Goal: Transaction & Acquisition: Purchase product/service

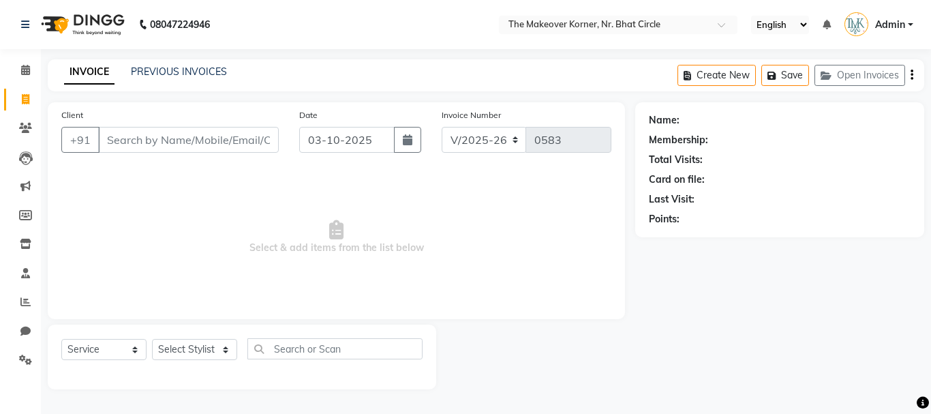
select select "5477"
select select "service"
click at [821, 75] on icon "button" at bounding box center [829, 76] width 16 height 10
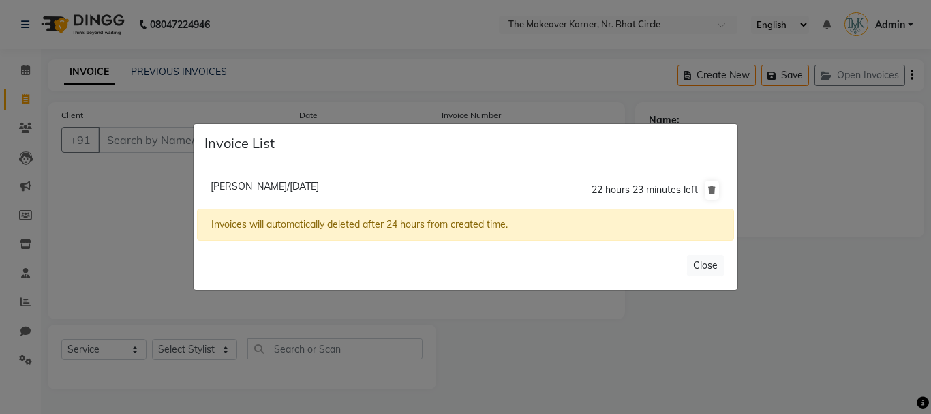
click at [268, 187] on span "[PERSON_NAME]/[DATE]" at bounding box center [265, 186] width 108 height 12
type input "9825154696"
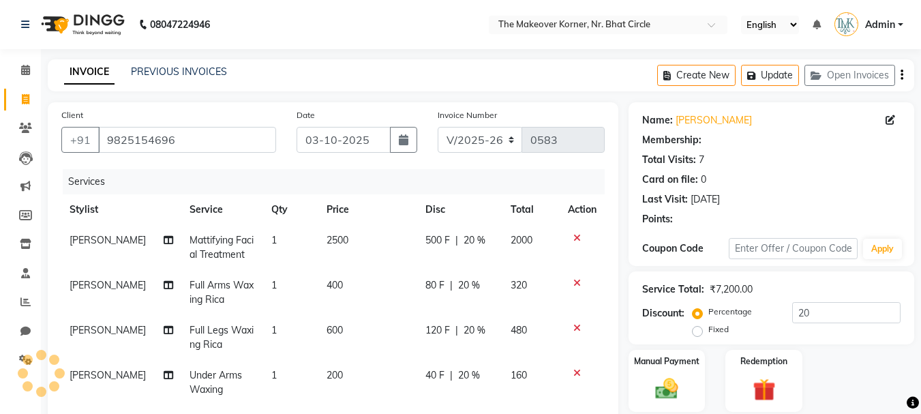
type input "0"
select select "1: Object"
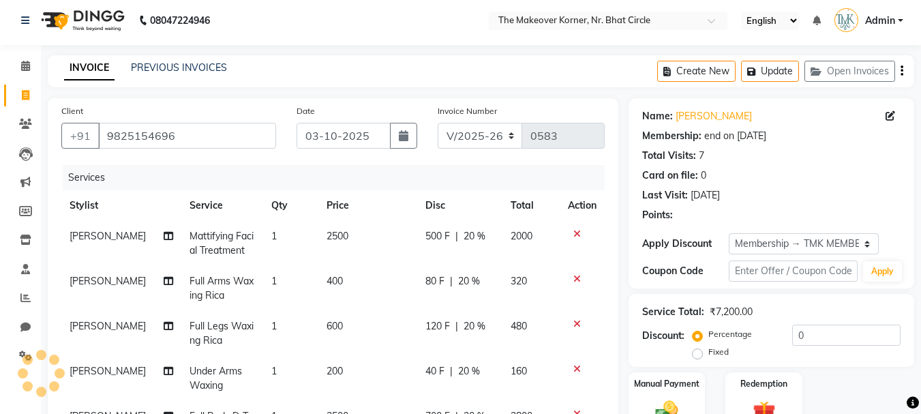
type input "20"
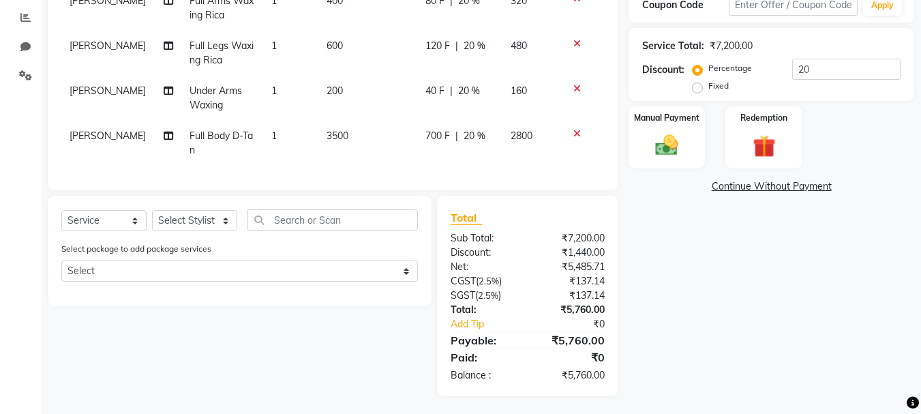
scroll to position [297, 0]
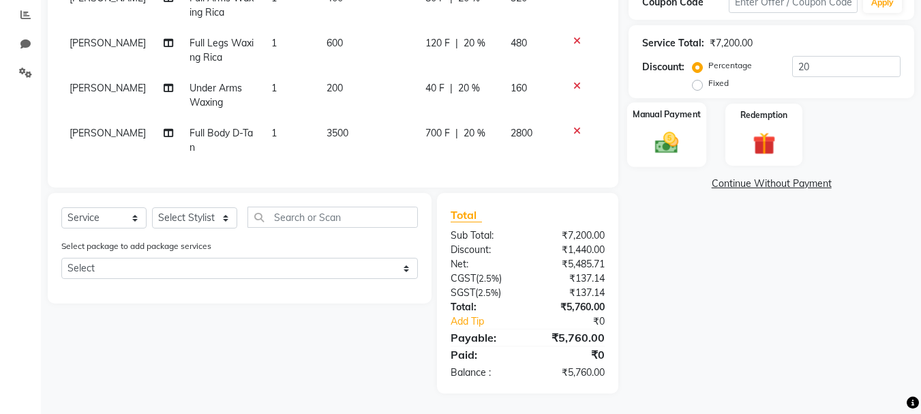
click at [655, 142] on img at bounding box center [666, 142] width 38 height 27
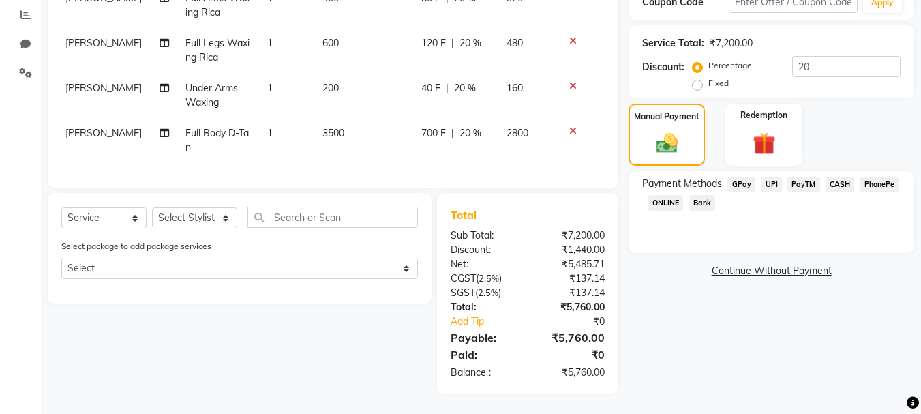
scroll to position [0, 5]
click at [829, 178] on span "CASH" at bounding box center [839, 185] width 29 height 16
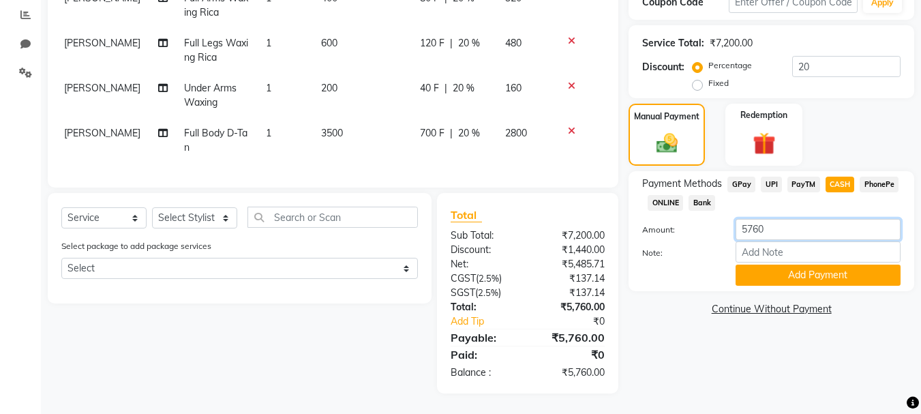
drag, startPoint x: 795, startPoint y: 226, endPoint x: 709, endPoint y: 256, distance: 91.2
click at [709, 256] on div "Amount: 5760 Note: Add Payment" at bounding box center [771, 252] width 258 height 67
type input "6000"
click at [781, 266] on button "Add Payment" at bounding box center [817, 274] width 165 height 21
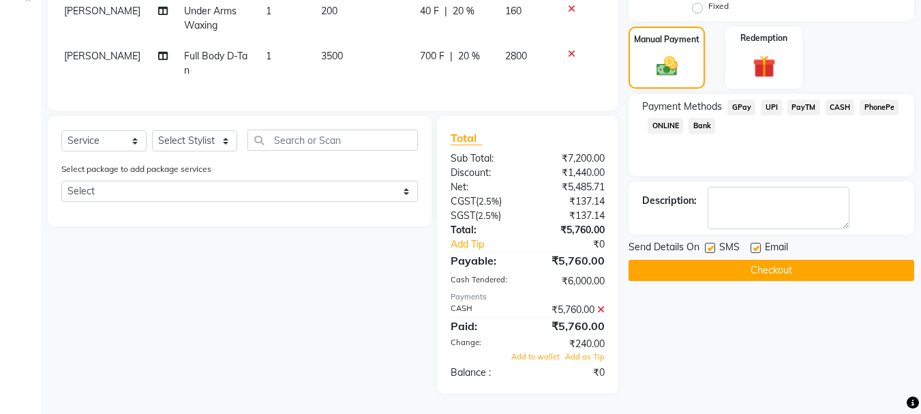
scroll to position [374, 0]
click at [604, 309] on icon at bounding box center [600, 310] width 7 height 10
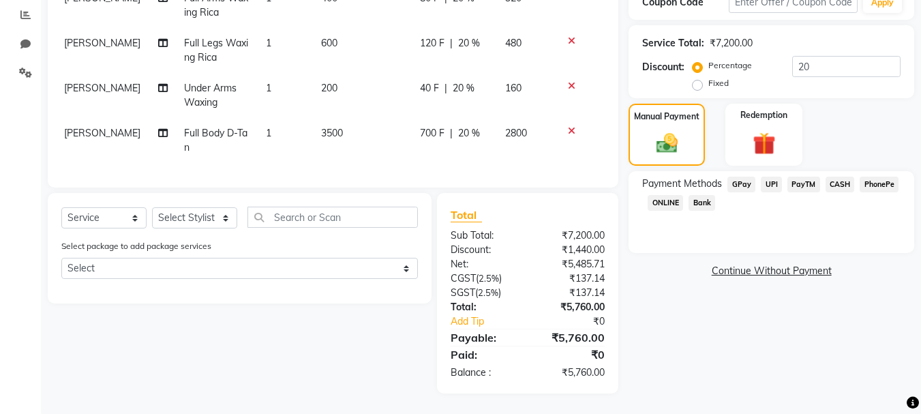
click at [829, 177] on span "CASH" at bounding box center [839, 185] width 29 height 16
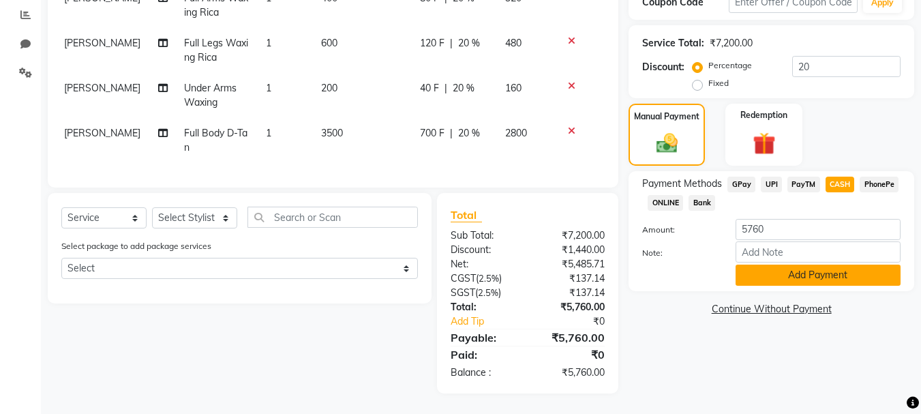
click at [814, 266] on button "Add Payment" at bounding box center [817, 274] width 165 height 21
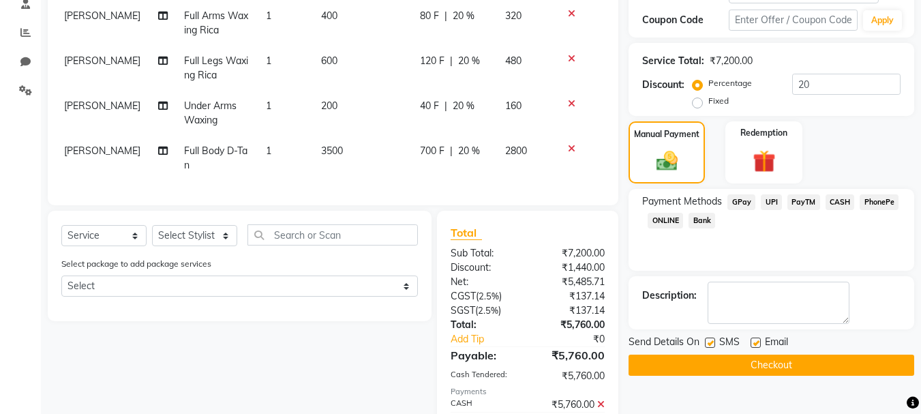
scroll to position [346, 0]
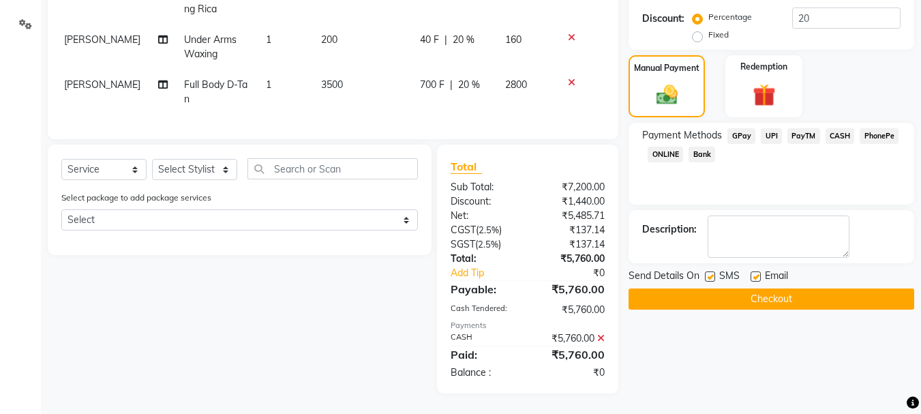
click at [729, 294] on button "Checkout" at bounding box center [771, 298] width 286 height 21
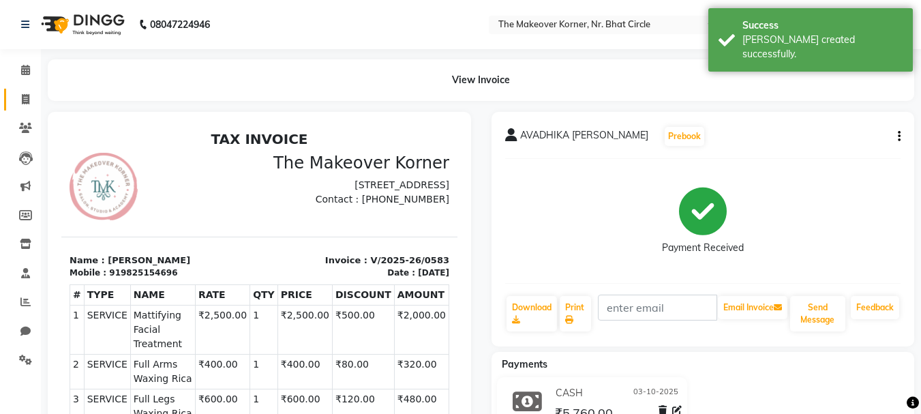
click at [23, 108] on link "Invoice" at bounding box center [20, 100] width 33 height 22
select select "service"
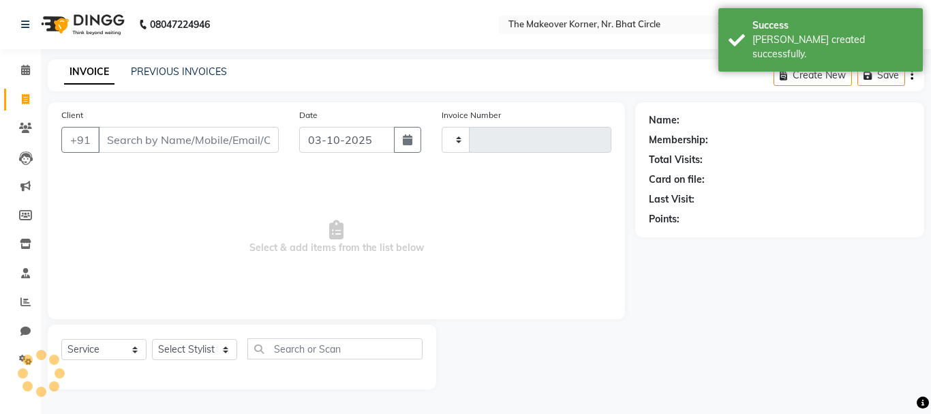
type input "0584"
select select "5477"
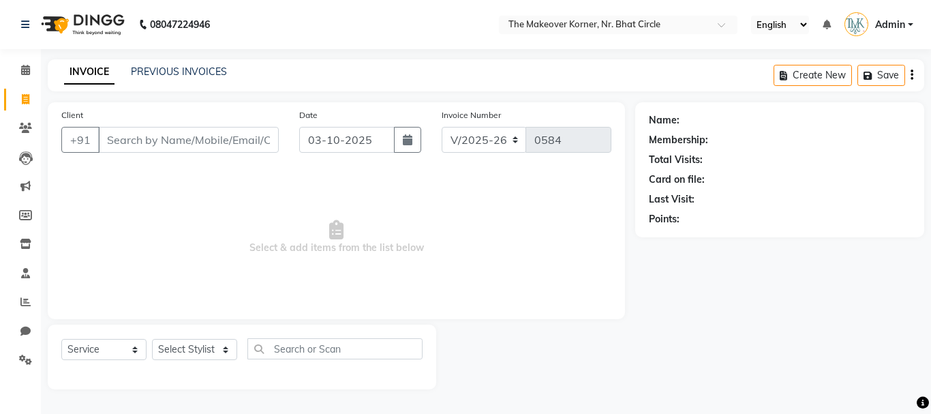
click at [195, 150] on input "Client" at bounding box center [188, 140] width 181 height 26
click at [192, 123] on div "Client +91" at bounding box center [170, 136] width 238 height 56
click at [189, 139] on input "Client" at bounding box center [188, 140] width 181 height 26
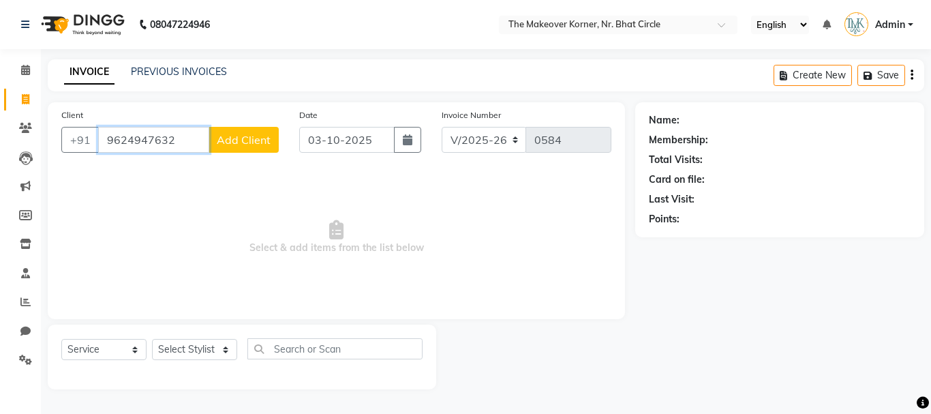
type input "9624947632"
click at [256, 144] on span "Add Client" at bounding box center [244, 140] width 54 height 14
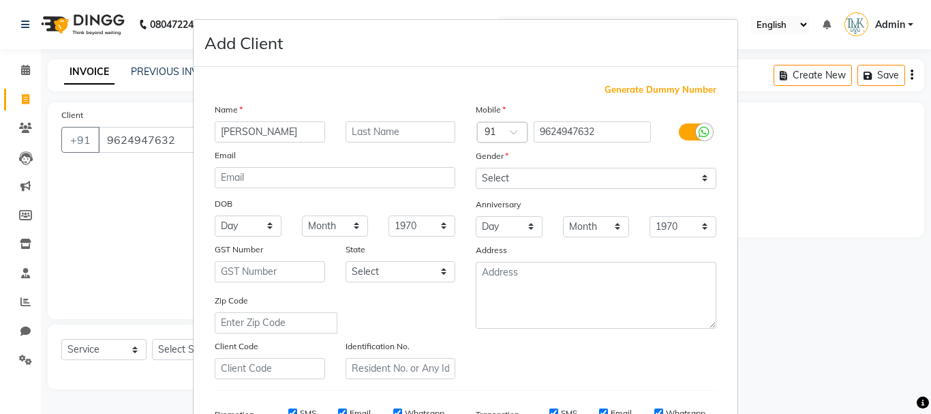
type input "[PERSON_NAME]"
click at [406, 142] on input "text" at bounding box center [401, 131] width 110 height 21
type input "JANI"
click at [476, 168] on select "Select [DEMOGRAPHIC_DATA] [DEMOGRAPHIC_DATA] Other Prefer Not To Say" at bounding box center [596, 178] width 241 height 21
select select "[DEMOGRAPHIC_DATA]"
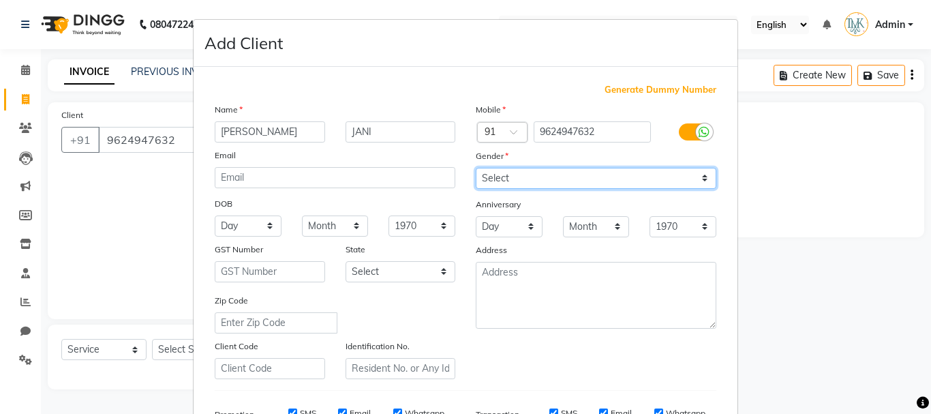
click at [476, 168] on select "Select [DEMOGRAPHIC_DATA] [DEMOGRAPHIC_DATA] Other Prefer Not To Say" at bounding box center [596, 178] width 241 height 21
click at [373, 337] on div "Name [PERSON_NAME] Email DOB Day 01 02 03 04 05 06 07 08 09 10 11 12 13 14 15 1…" at bounding box center [334, 240] width 261 height 277
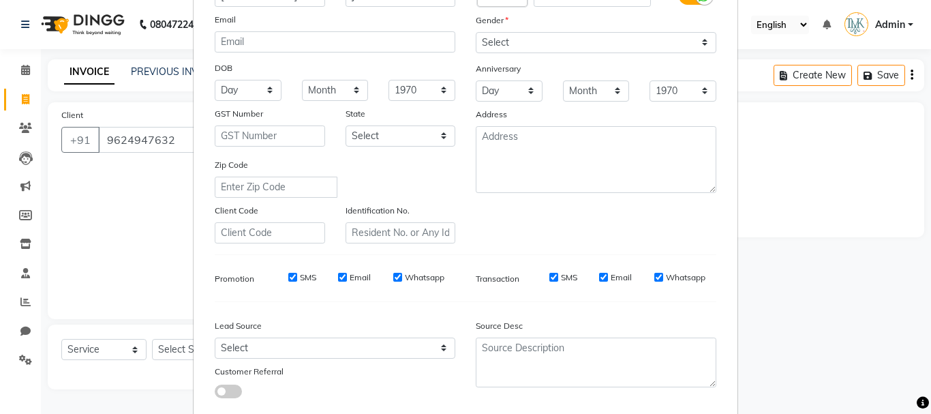
scroll to position [136, 0]
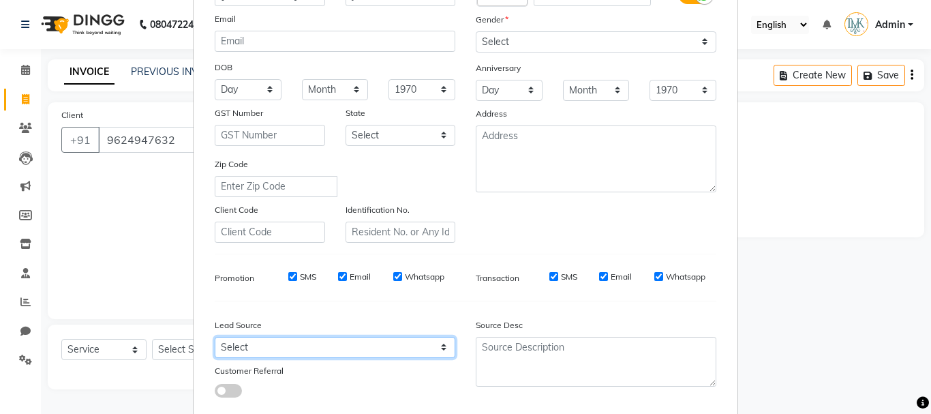
click at [266, 349] on select "Select Walk-in Referral Internet Friend Word of Mouth Advertisement Facebook Ju…" at bounding box center [335, 347] width 241 height 21
select select "35478"
click at [215, 337] on select "Select Walk-in Referral Internet Friend Word of Mouth Advertisement Facebook Ju…" at bounding box center [335, 347] width 241 height 21
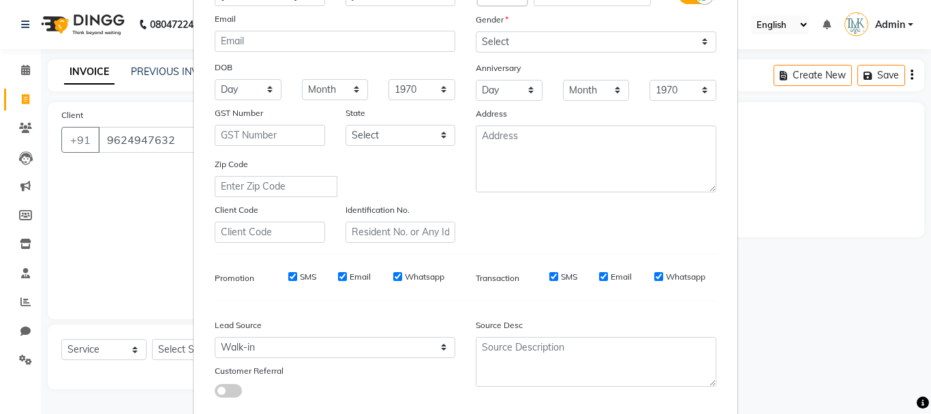
click at [425, 315] on div "Lead Source Select Walk-in Referral Internet Friend Word of Mouth Advertisement…" at bounding box center [334, 354] width 261 height 85
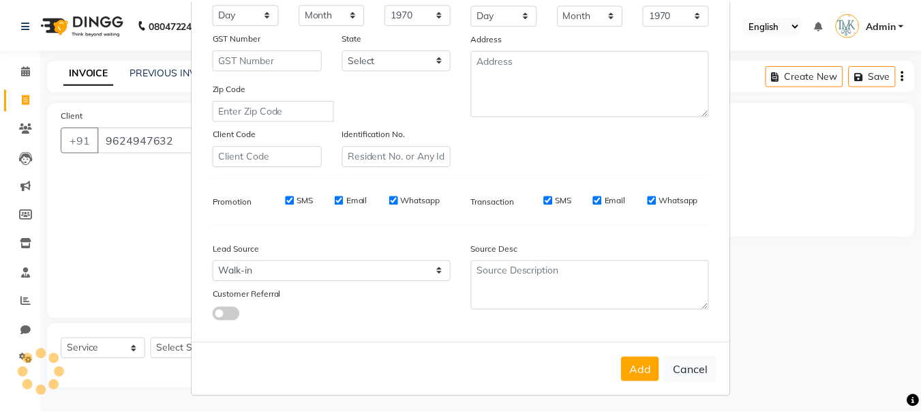
scroll to position [215, 0]
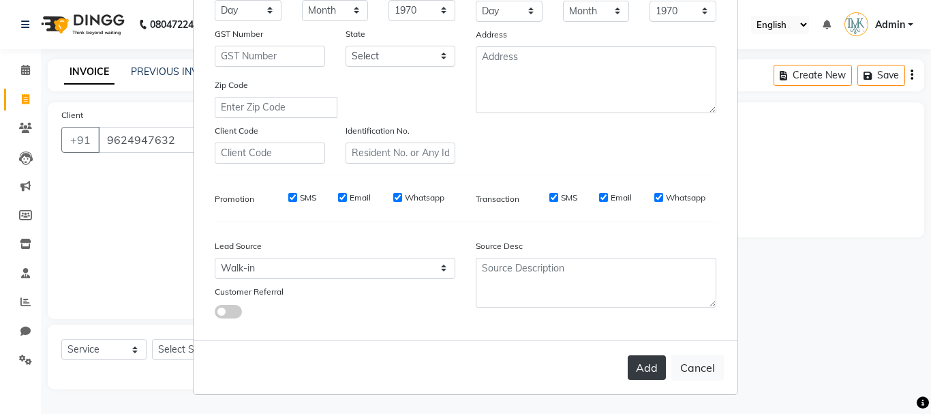
click at [639, 374] on button "Add" at bounding box center [647, 367] width 38 height 25
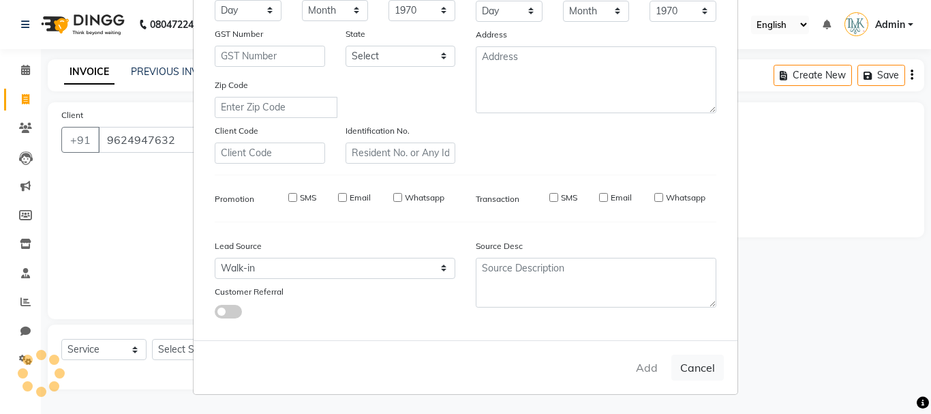
select select
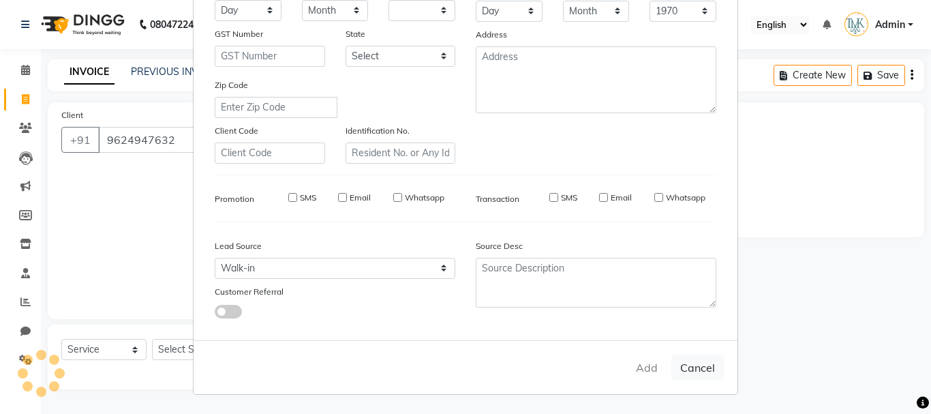
select select
checkbox input "false"
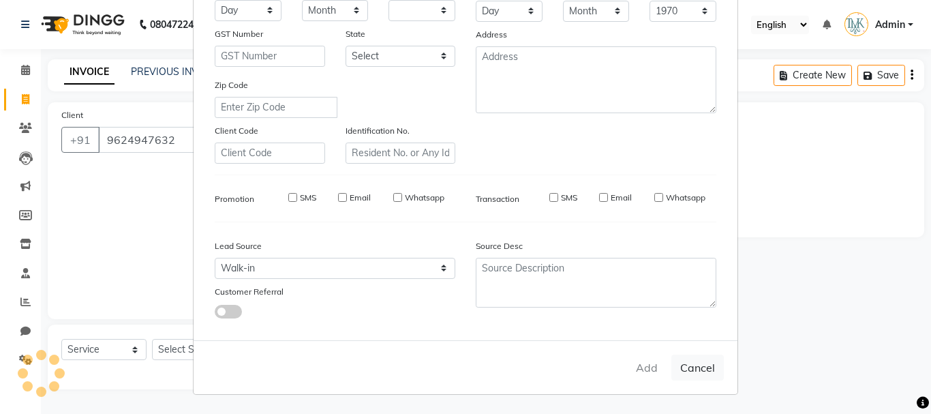
checkbox input "false"
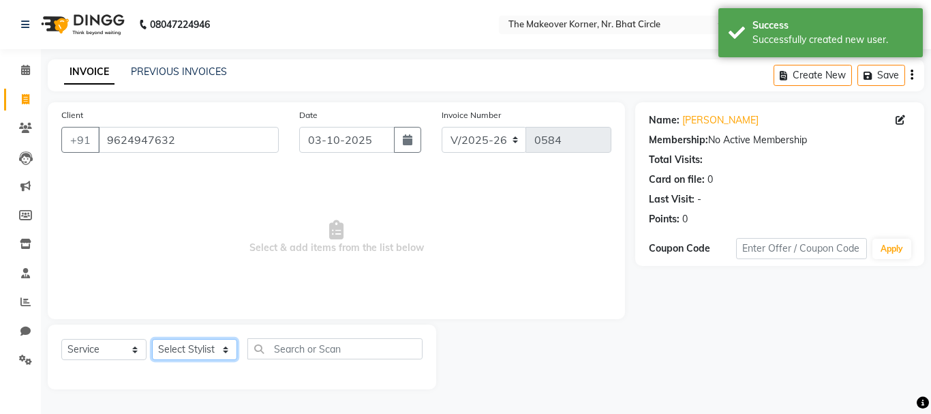
click at [165, 350] on select "Select Stylist Admin [PERSON_NAME] [PERSON_NAME] [PERSON_NAME] [PERSON_NAME]" at bounding box center [194, 349] width 85 height 21
select select "36755"
click at [152, 339] on select "Select Stylist Admin [PERSON_NAME] [PERSON_NAME] [PERSON_NAME] [PERSON_NAME]" at bounding box center [194, 349] width 85 height 21
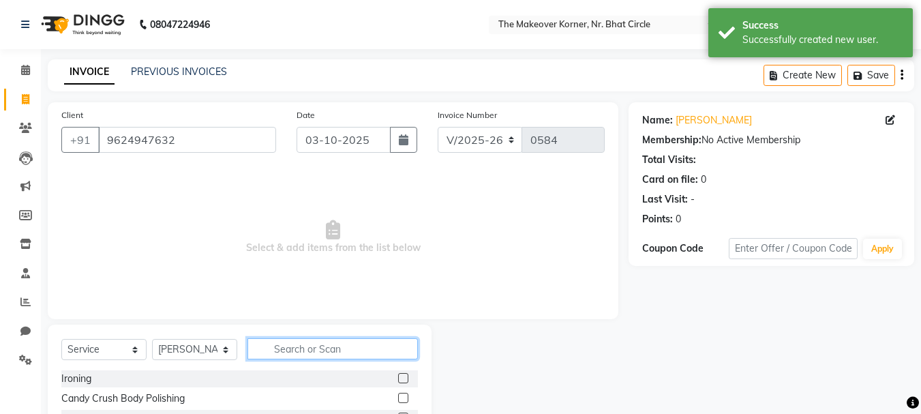
click at [281, 348] on input "text" at bounding box center [332, 348] width 170 height 21
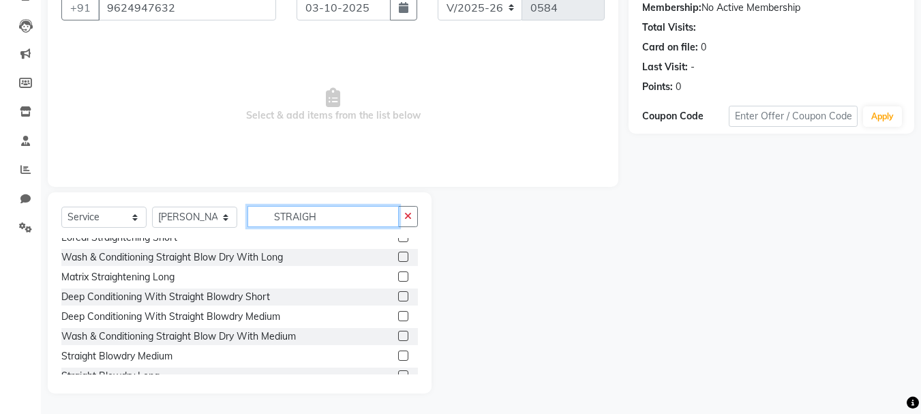
scroll to position [136, 0]
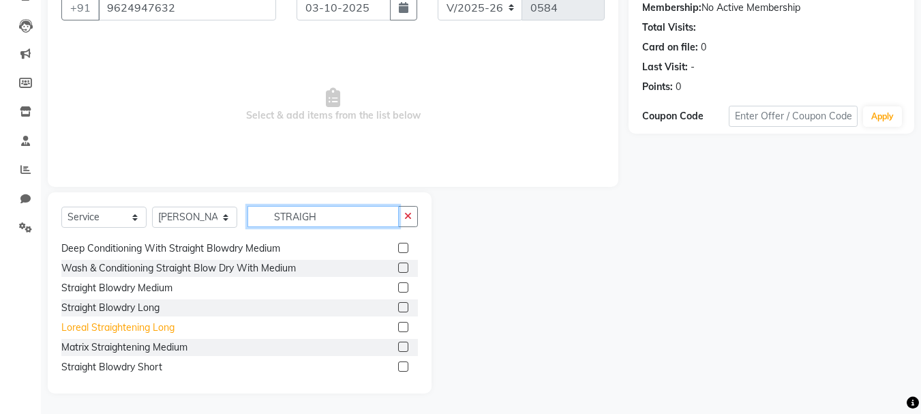
type input "STRAIGH"
click at [147, 325] on div "Loreal Straightening Long" at bounding box center [117, 327] width 113 height 14
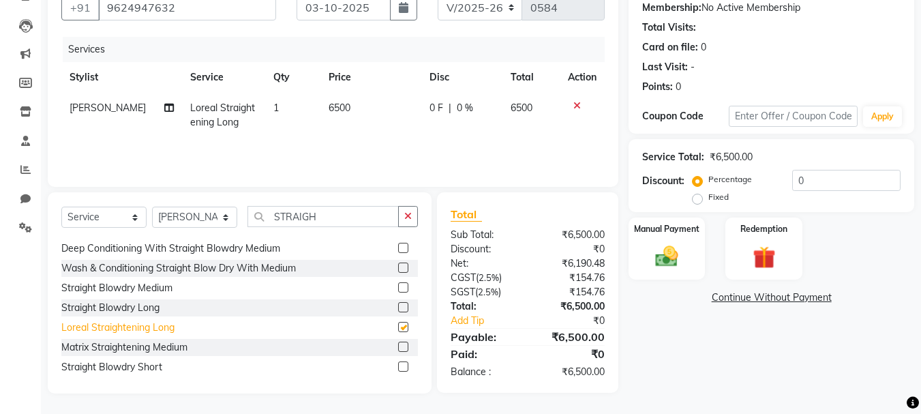
checkbox input "false"
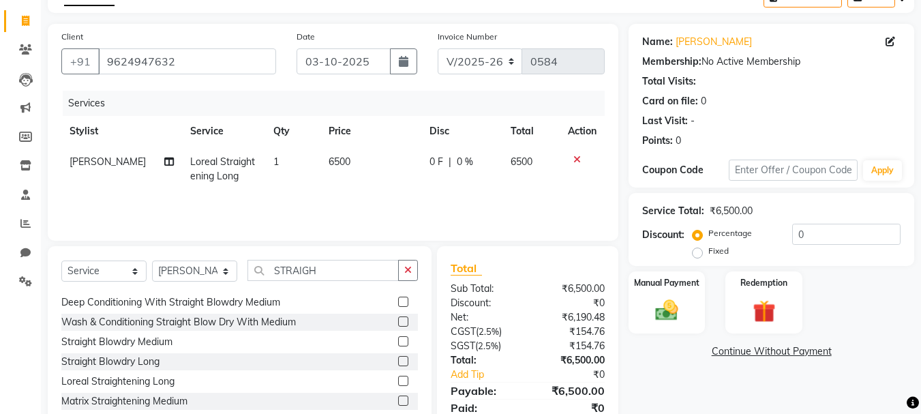
scroll to position [0, 0]
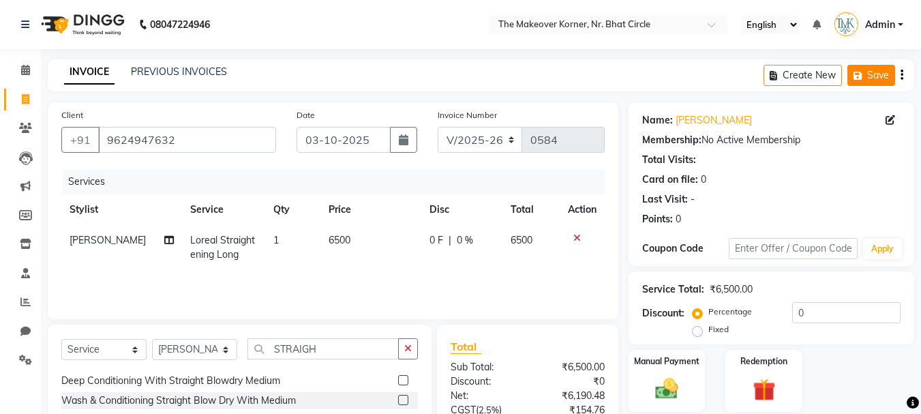
click at [853, 76] on icon "button" at bounding box center [860, 76] width 14 height 10
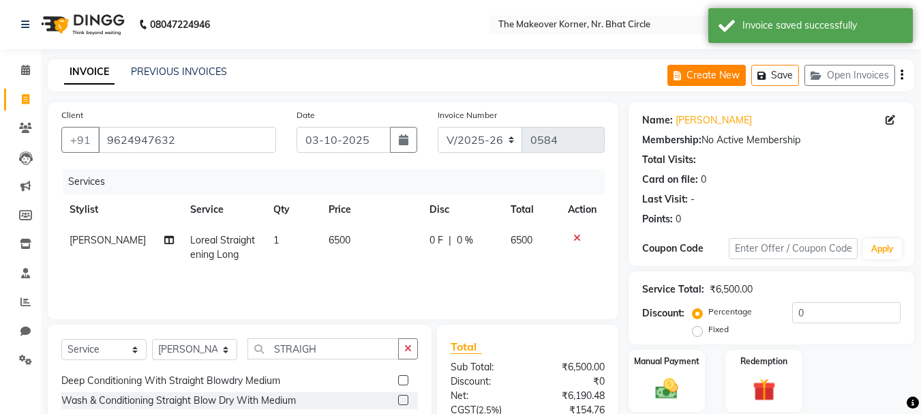
click at [689, 80] on button "Create New" at bounding box center [706, 75] width 78 height 21
select select "service"
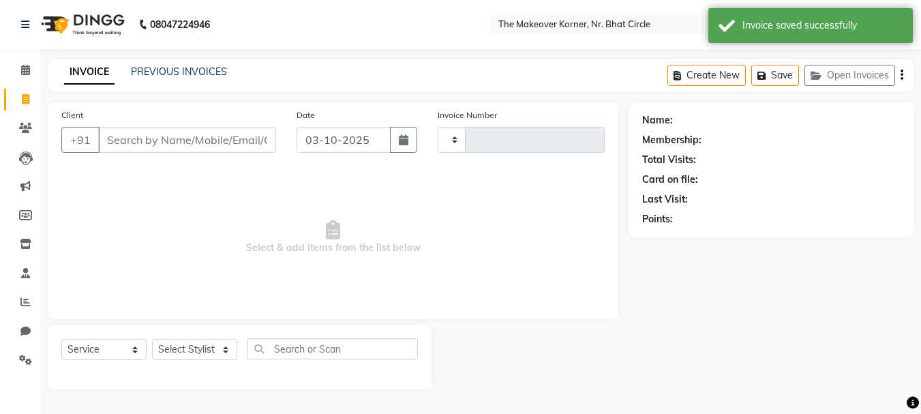
type input "0584"
select select "5477"
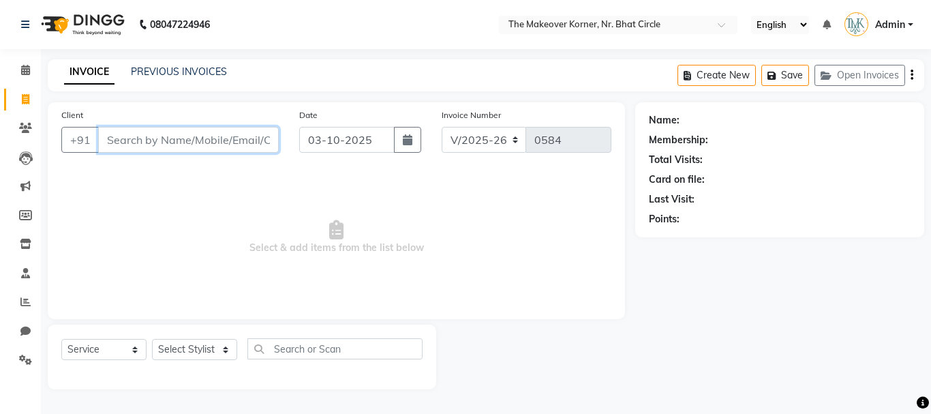
click at [129, 140] on input "Client" at bounding box center [188, 140] width 181 height 26
click at [148, 142] on input "Client" at bounding box center [188, 140] width 181 height 26
click at [161, 135] on input "Client" at bounding box center [188, 140] width 181 height 26
click at [242, 126] on div "Client +91" at bounding box center [170, 136] width 238 height 56
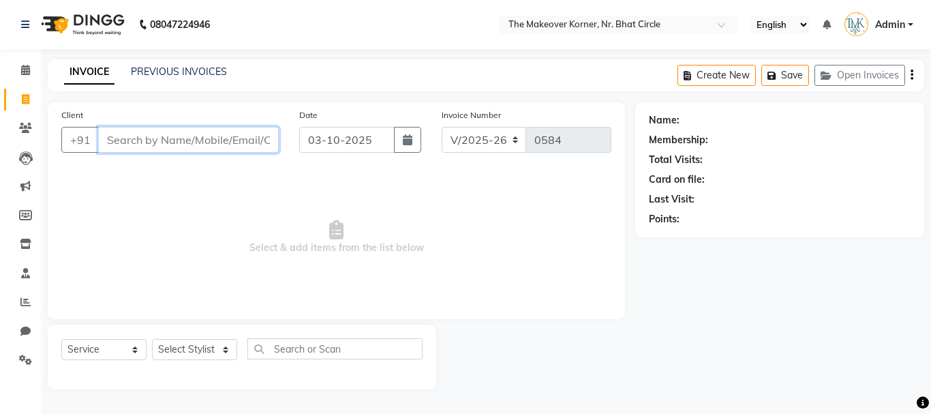
click at [239, 135] on input "Client" at bounding box center [188, 140] width 181 height 26
click at [177, 73] on link "PREVIOUS INVOICES" at bounding box center [179, 71] width 96 height 12
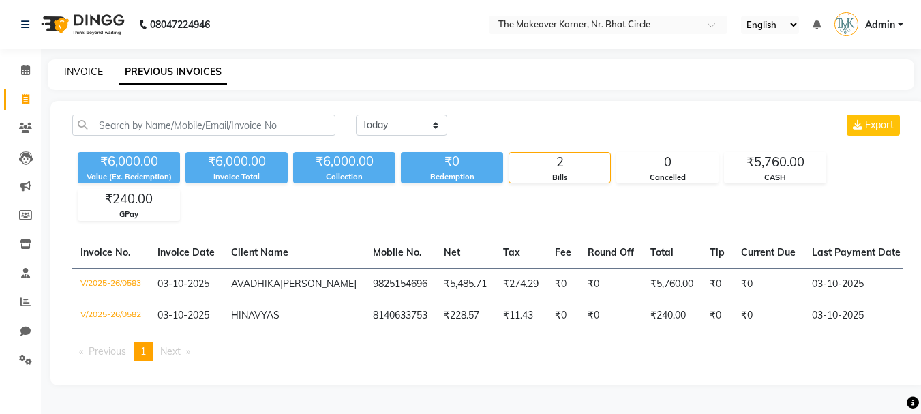
click at [87, 74] on link "INVOICE" at bounding box center [83, 71] width 39 height 12
select select "service"
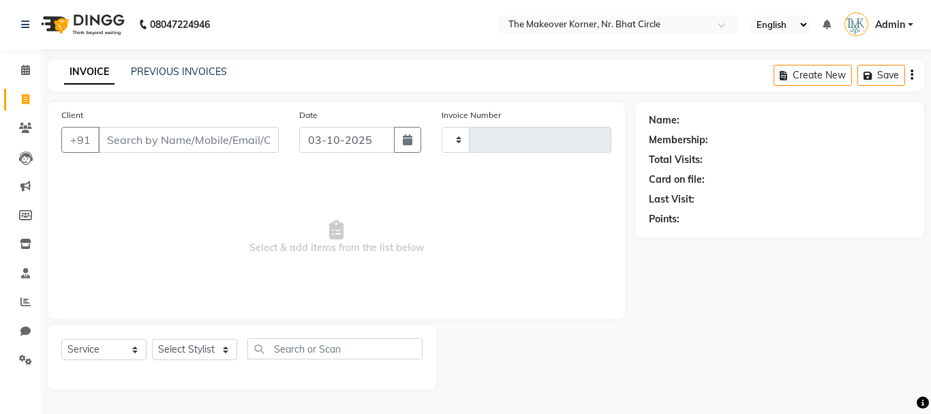
type input "0584"
select select "5477"
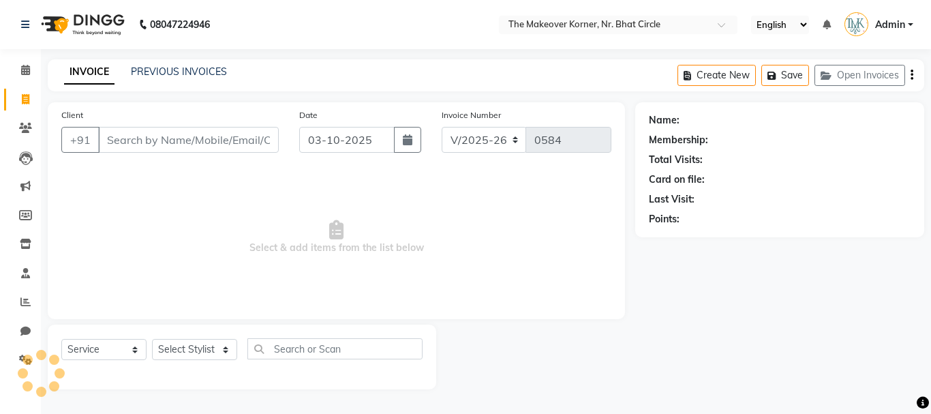
click at [131, 138] on input "Client" at bounding box center [188, 140] width 181 height 26
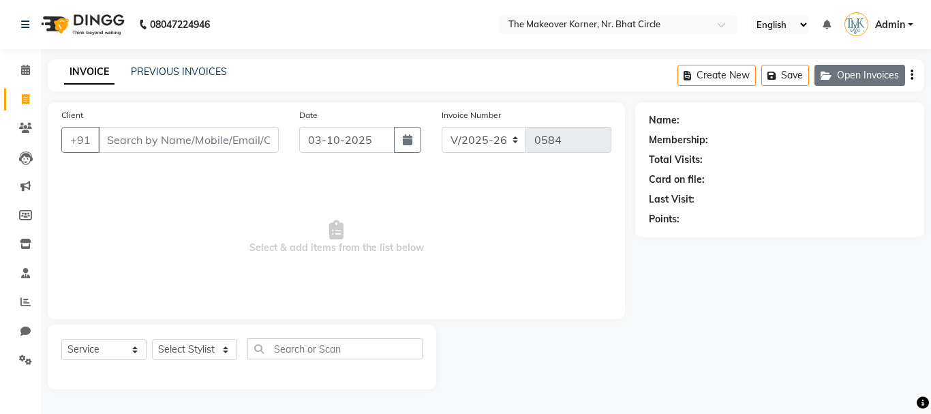
click at [845, 76] on button "Open Invoices" at bounding box center [859, 75] width 91 height 21
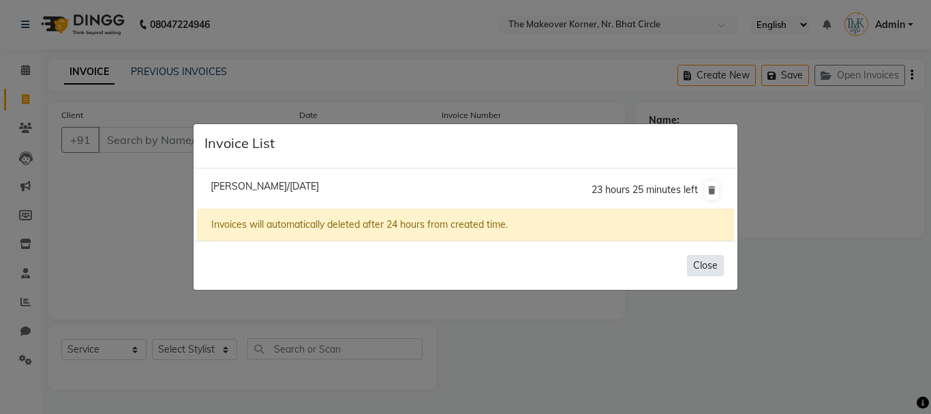
click at [695, 266] on button "Close" at bounding box center [705, 265] width 37 height 21
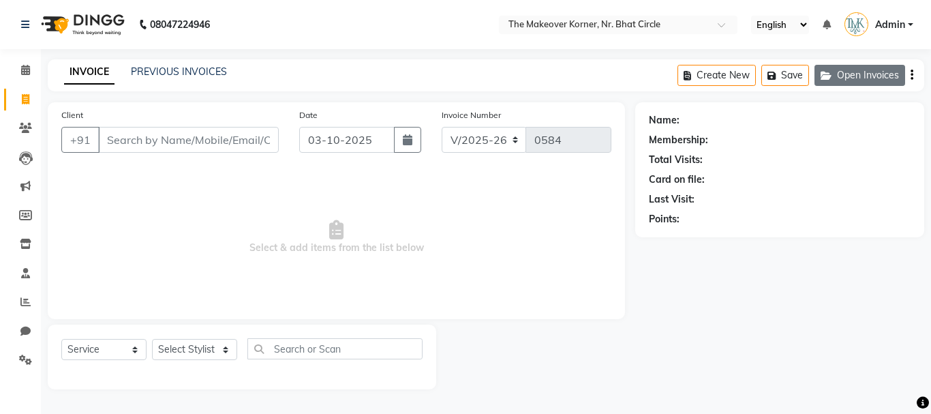
click at [853, 78] on button "Open Invoices" at bounding box center [859, 75] width 91 height 21
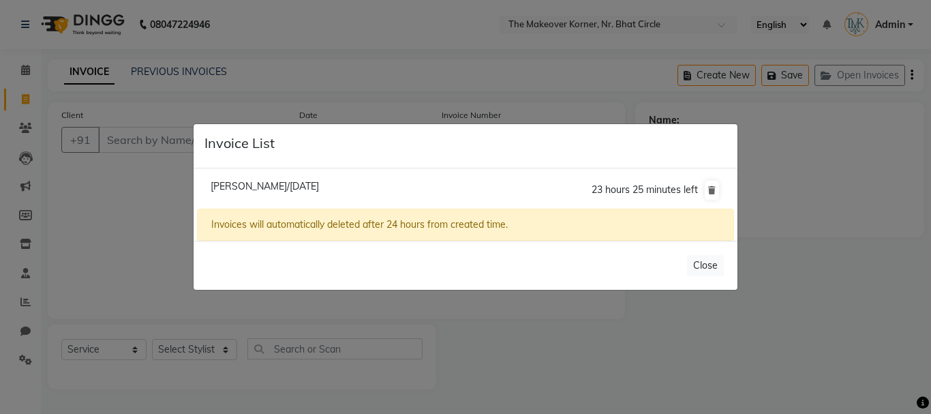
click at [319, 190] on span "[PERSON_NAME]/[DATE]" at bounding box center [265, 186] width 108 height 12
type input "9624947632"
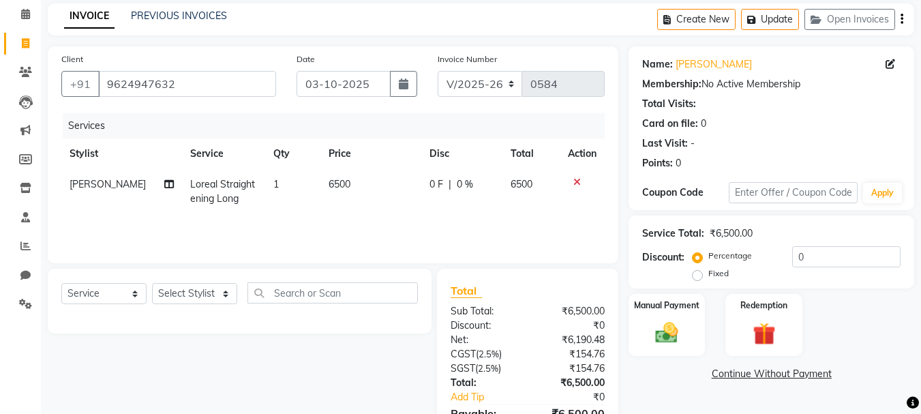
scroll to position [132, 0]
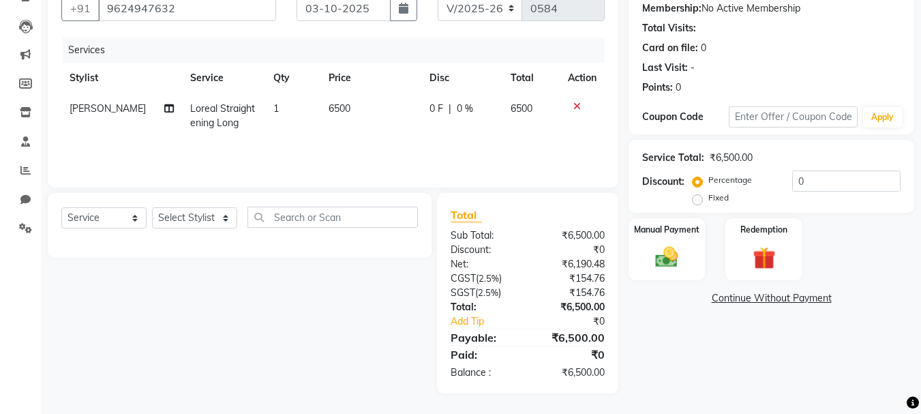
click at [436, 106] on span "0 F" at bounding box center [436, 109] width 14 height 14
select select "36755"
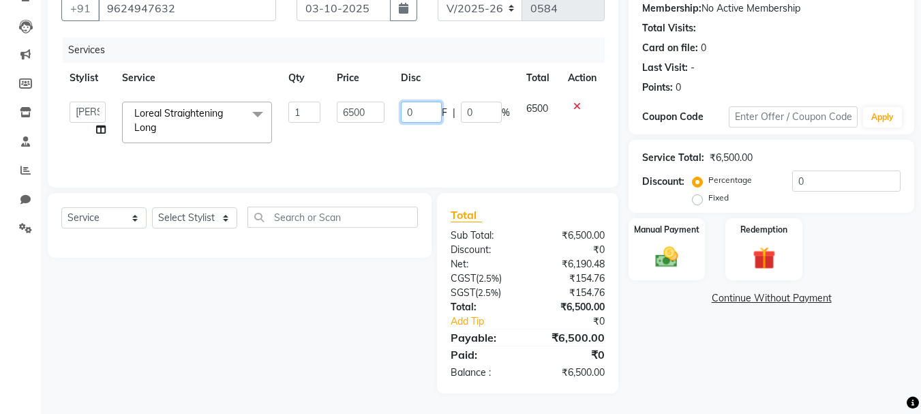
drag, startPoint x: 416, startPoint y: 108, endPoint x: 390, endPoint y: 127, distance: 31.8
click at [390, 127] on tr "Admin [PERSON_NAME] [PERSON_NAME] [PERSON_NAME] [PERSON_NAME] Loreal Straighten…" at bounding box center [332, 122] width 543 height 58
type input "4200"
click at [421, 153] on div "Services Stylist Service Qty Price Disc Total Action Admin [PERSON_NAME] [PERSO…" at bounding box center [332, 105] width 543 height 136
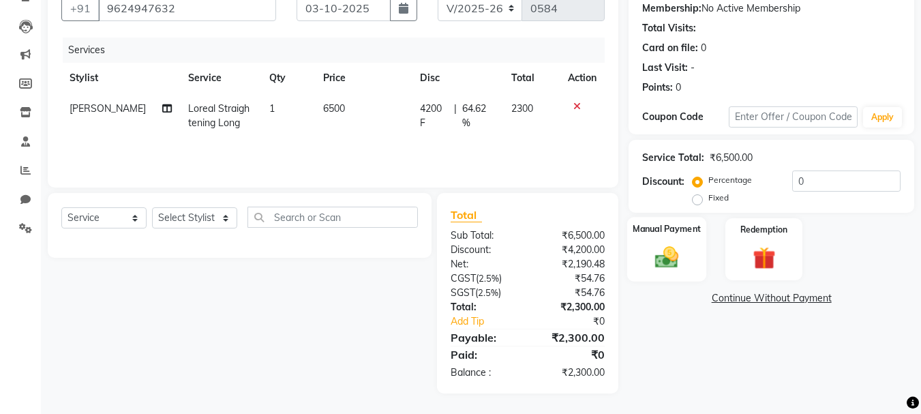
click at [654, 261] on img at bounding box center [666, 256] width 38 height 27
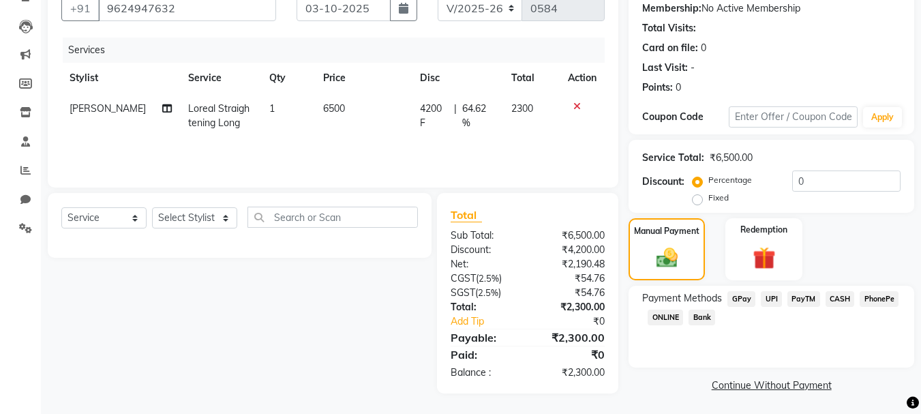
click at [828, 296] on span "CASH" at bounding box center [839, 299] width 29 height 16
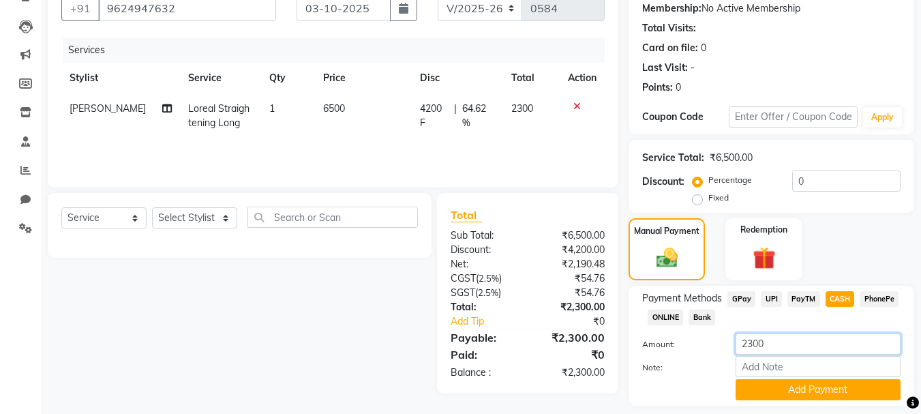
drag, startPoint x: 791, startPoint y: 343, endPoint x: 724, endPoint y: 365, distance: 70.3
click at [724, 365] on div "Amount: 2300 Note: Add Payment" at bounding box center [771, 366] width 258 height 67
type input "300"
click at [750, 388] on button "Add Payment" at bounding box center [817, 389] width 165 height 21
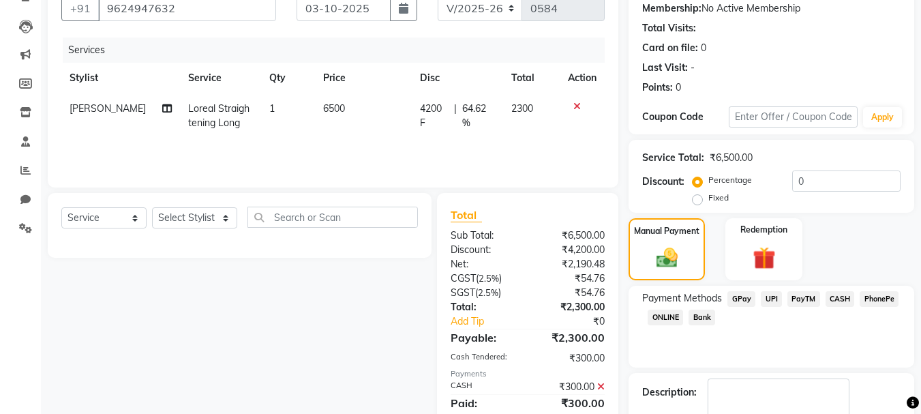
click at [745, 303] on span "GPay" at bounding box center [741, 299] width 28 height 16
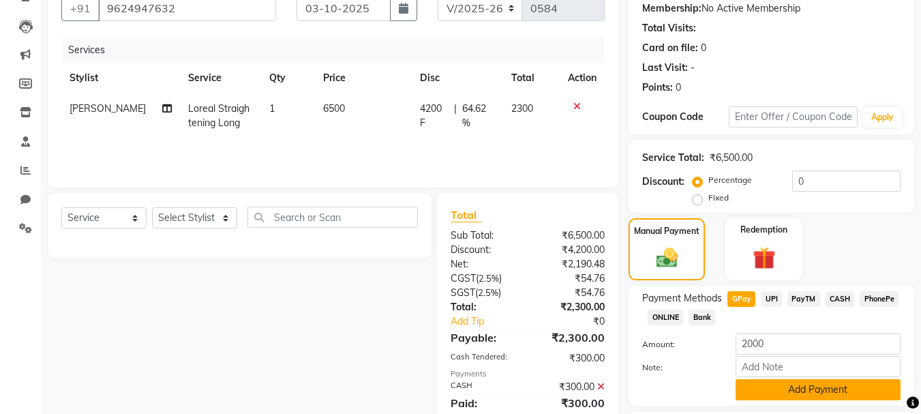
click at [769, 386] on button "Add Payment" at bounding box center [817, 389] width 165 height 21
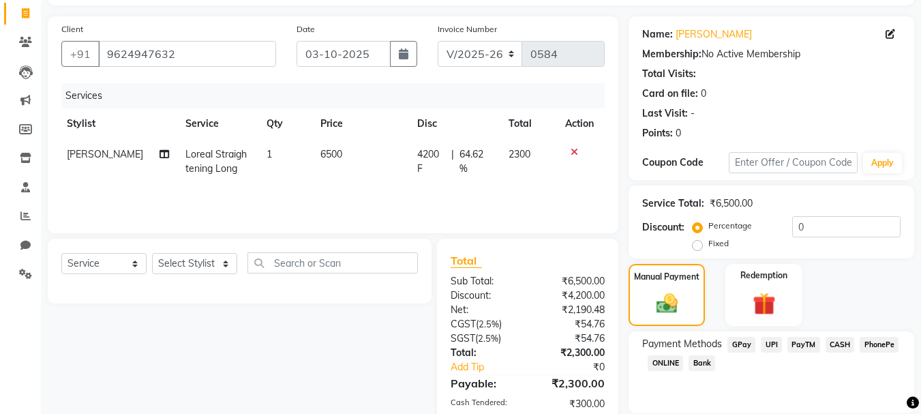
scroll to position [211, 0]
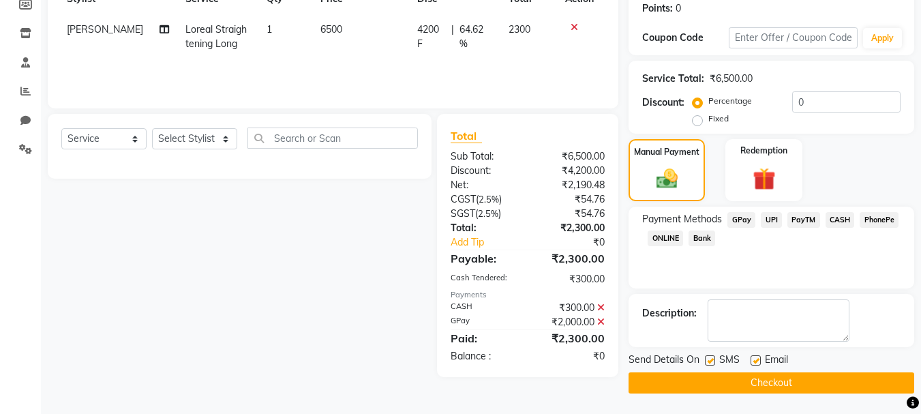
click at [662, 383] on button "Checkout" at bounding box center [771, 382] width 286 height 21
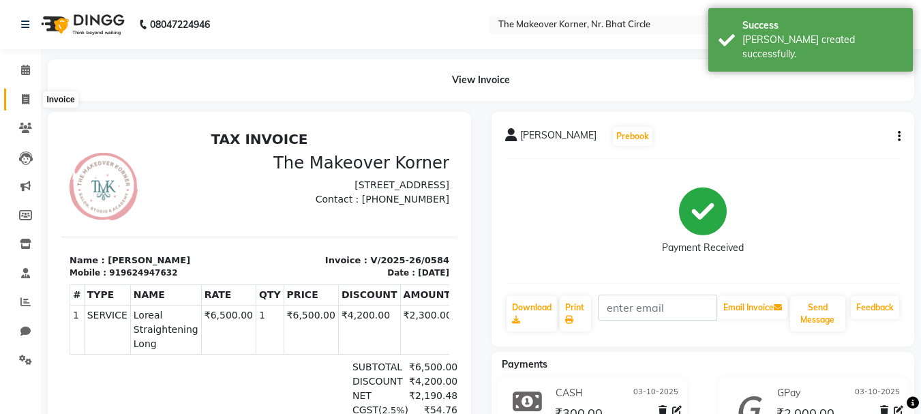
click at [29, 98] on icon at bounding box center [25, 99] width 7 height 10
select select "service"
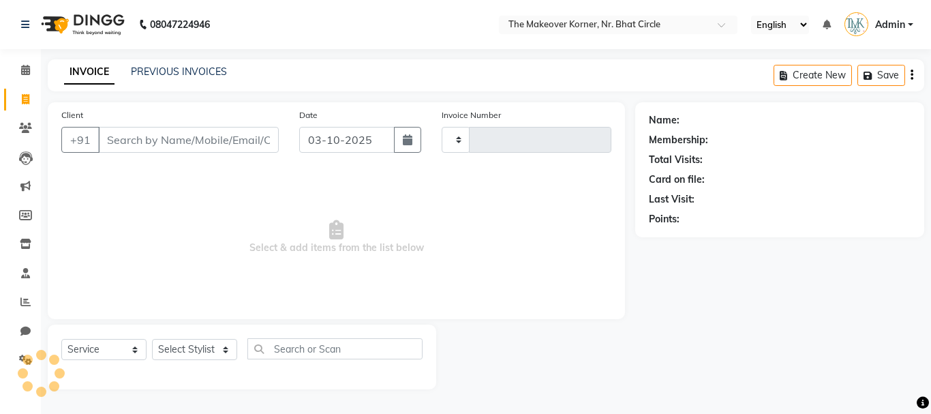
type input "0585"
select select "5477"
click at [192, 134] on input "Client" at bounding box center [188, 140] width 181 height 26
